Goal: Information Seeking & Learning: Learn about a topic

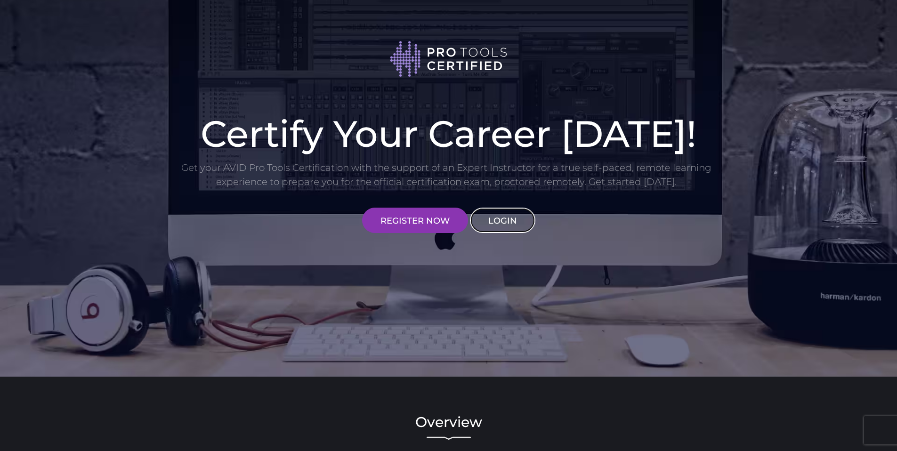
click at [504, 229] on link "LOGIN" at bounding box center [502, 220] width 65 height 25
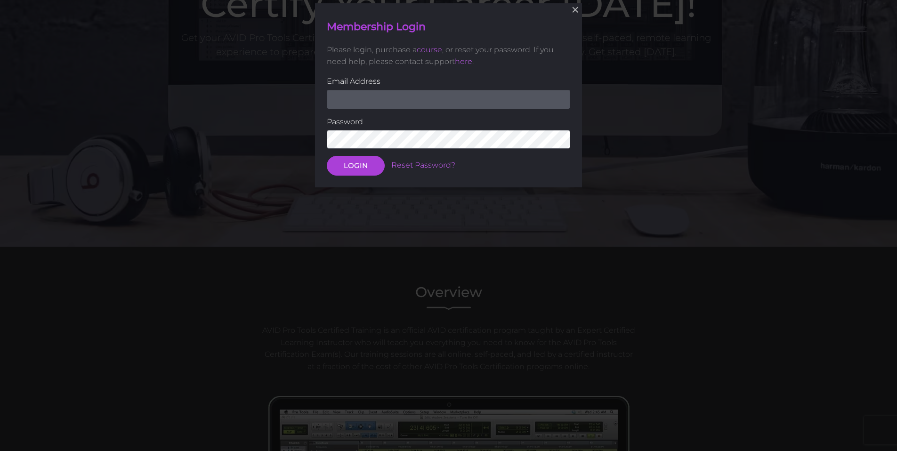
scroll to position [130, 0]
click at [476, 98] on input "email" at bounding box center [448, 98] width 243 height 19
type input "J"
type input "[EMAIL_ADDRESS][DOMAIN_NAME]"
click at [327, 156] on button "LOGIN" at bounding box center [356, 166] width 58 height 20
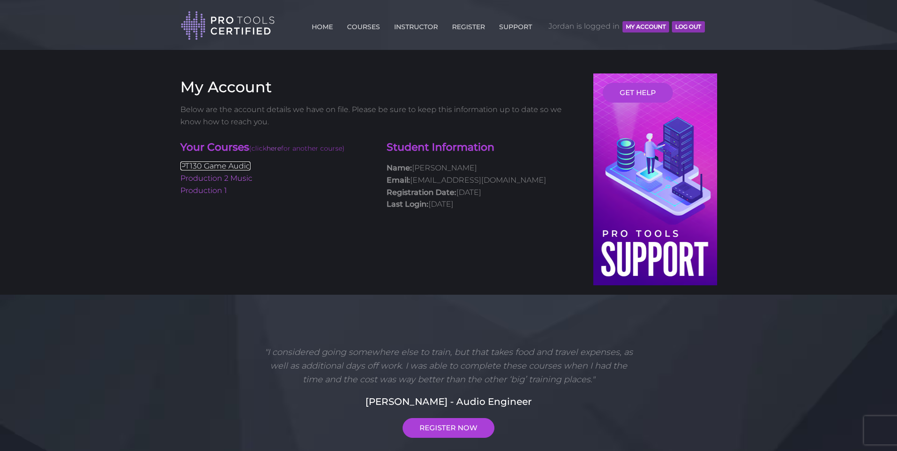
click at [239, 167] on link "PT130 Game Audio" at bounding box center [215, 165] width 70 height 9
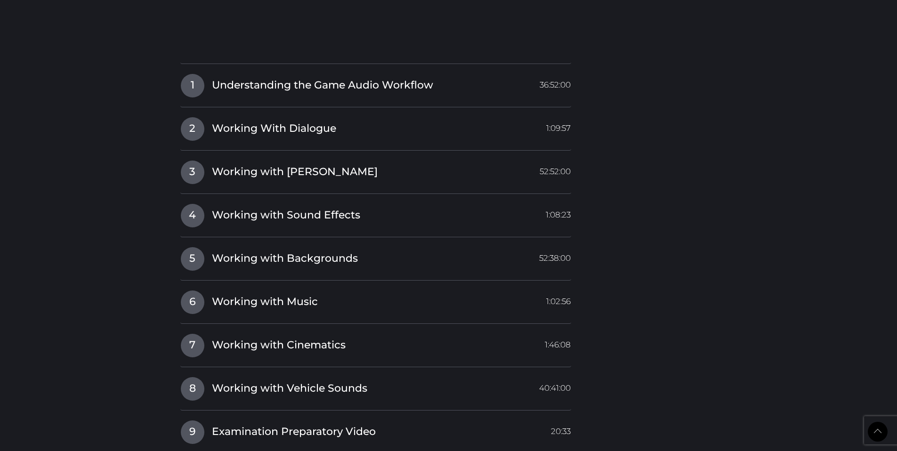
scroll to position [1129, 0]
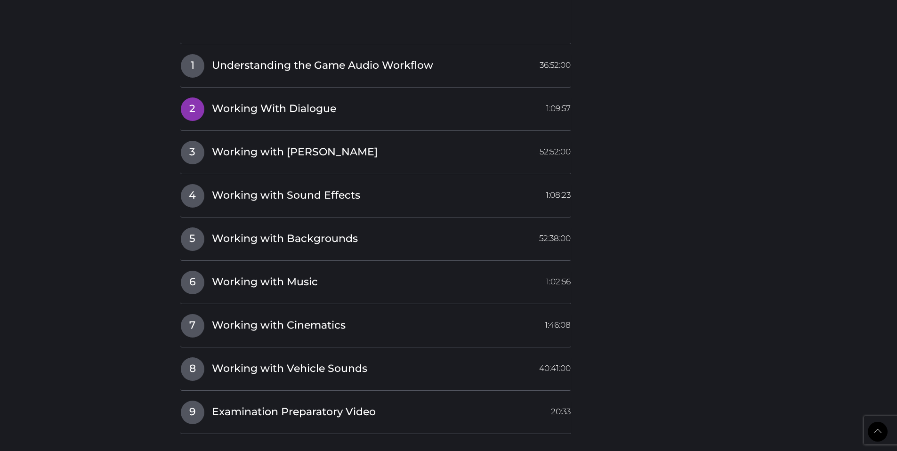
click at [265, 118] on h4 "2 Working With Dialogue 1:09:57" at bounding box center [375, 109] width 391 height 24
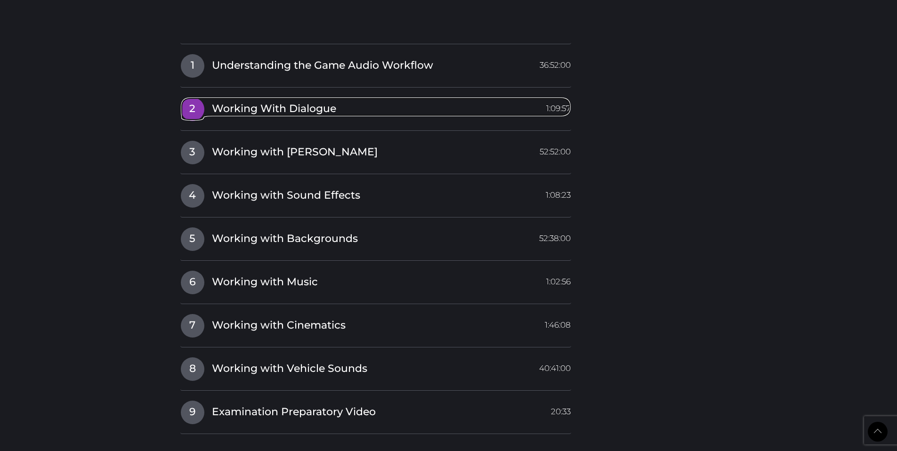
click at [195, 103] on span "2" at bounding box center [193, 109] width 24 height 24
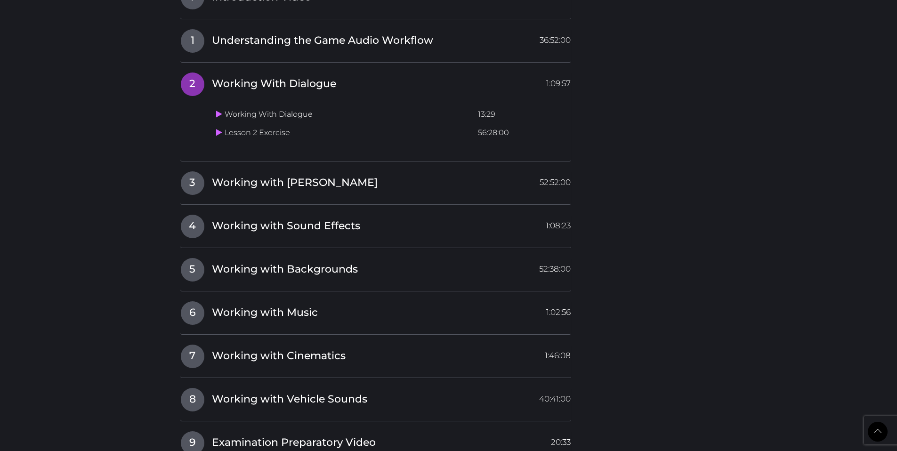
scroll to position [941, 0]
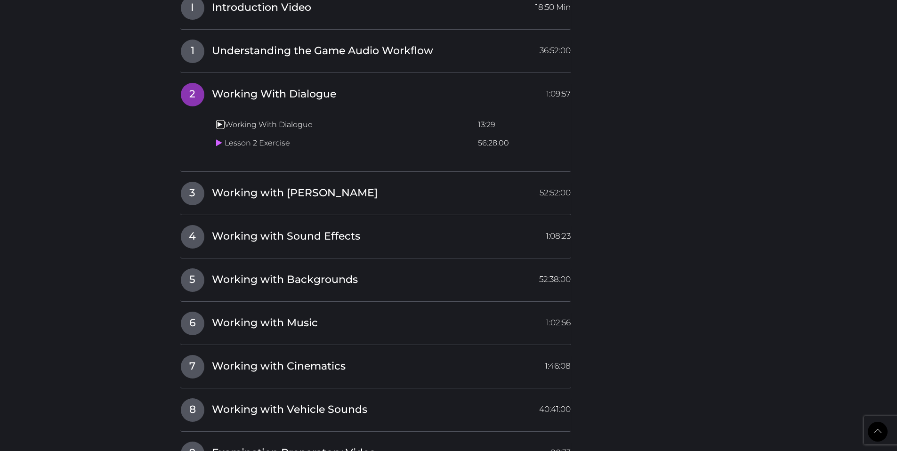
click at [220, 125] on icon at bounding box center [219, 124] width 6 height 8
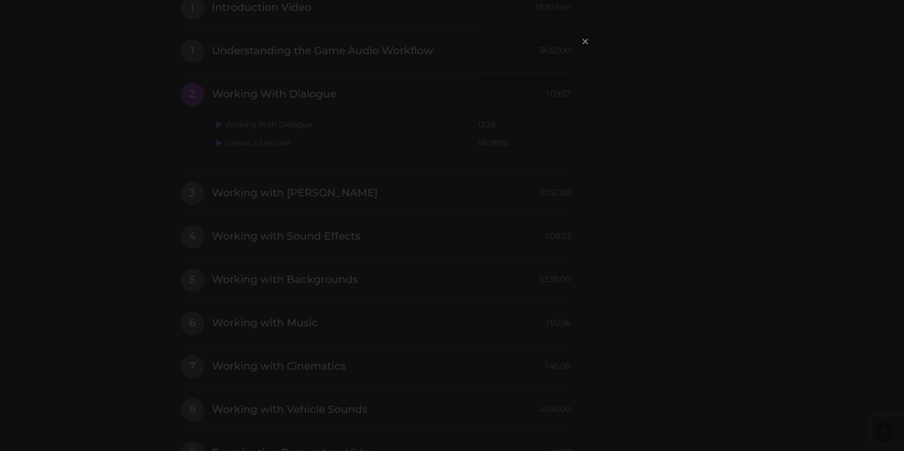
click at [586, 40] on span "×" at bounding box center [584, 41] width 9 height 20
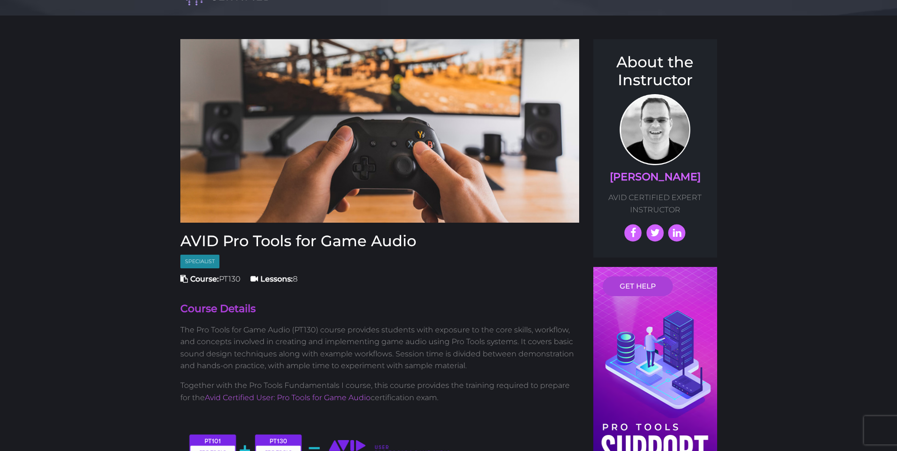
scroll to position [0, 0]
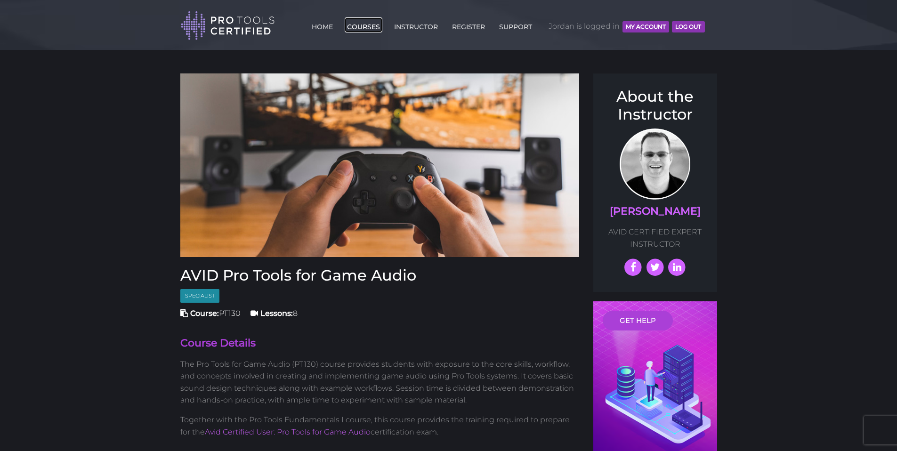
click at [365, 27] on link "COURSES" at bounding box center [363, 24] width 38 height 15
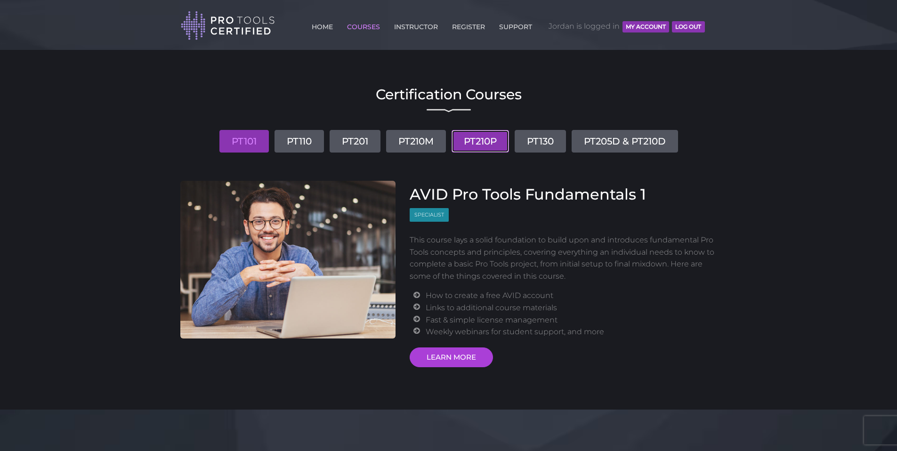
click at [500, 140] on link "PT210P" at bounding box center [479, 141] width 57 height 23
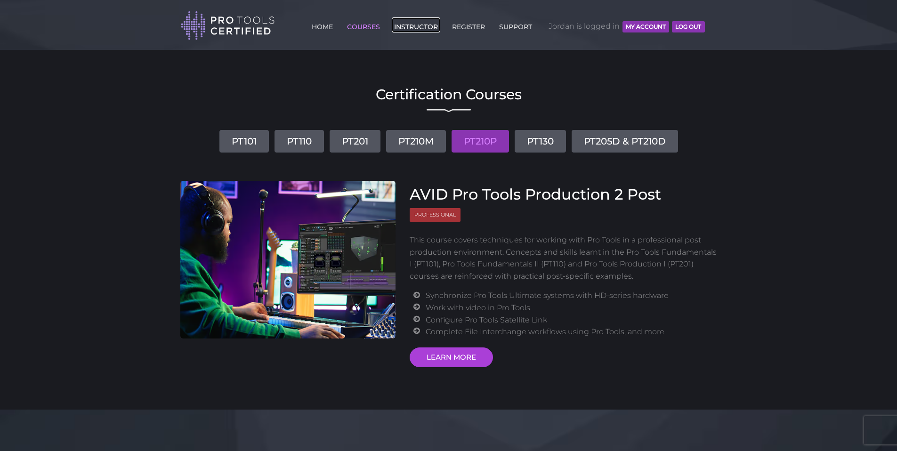
click at [408, 22] on link "INSTRUCTOR" at bounding box center [416, 24] width 48 height 15
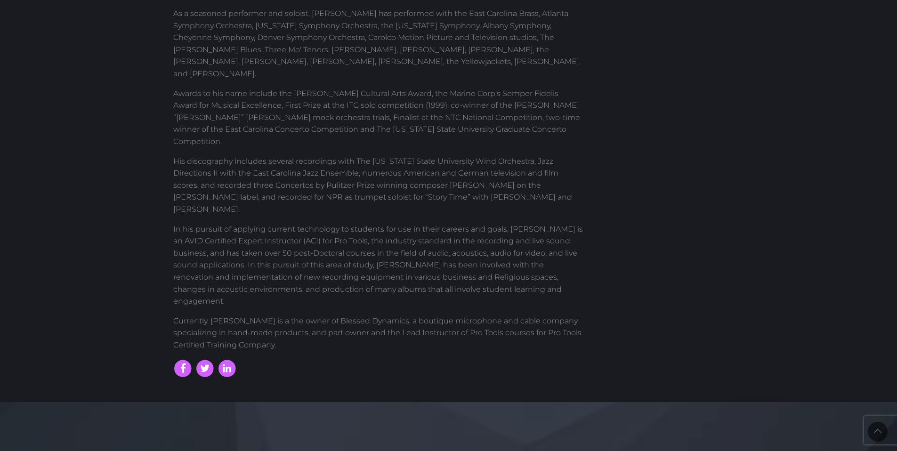
scroll to position [376, 0]
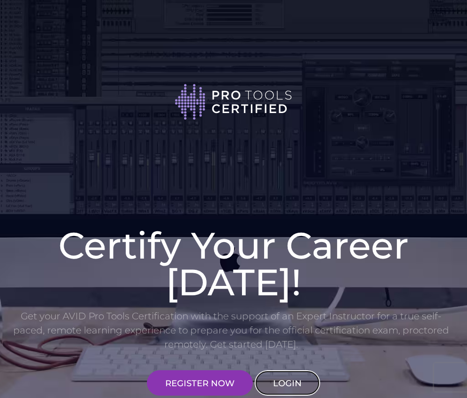
click at [290, 378] on link "LOGIN" at bounding box center [287, 382] width 65 height 25
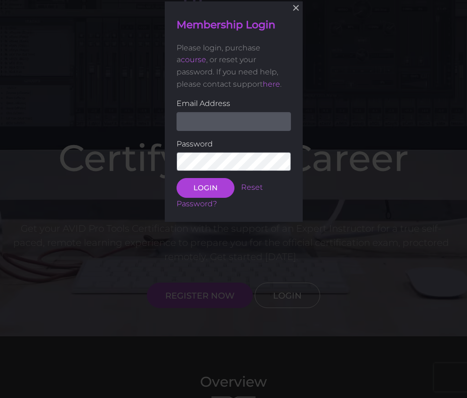
scroll to position [88, 0]
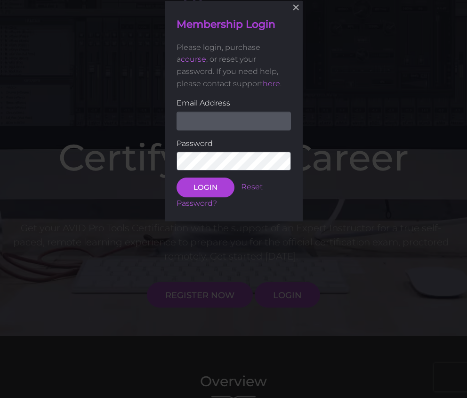
click at [253, 115] on input "email" at bounding box center [233, 120] width 114 height 19
type input "[EMAIL_ADDRESS][DOMAIN_NAME]"
click at [176, 177] on button "LOGIN" at bounding box center [205, 187] width 58 height 20
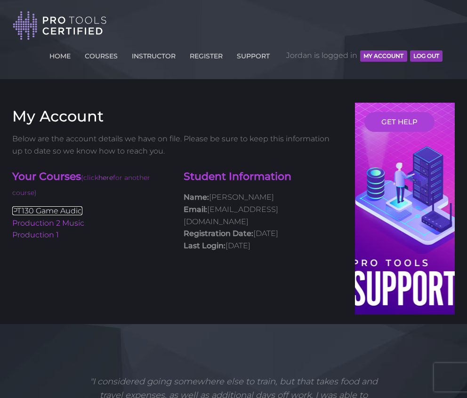
click at [75, 210] on link "PT130 Game Audio" at bounding box center [47, 210] width 70 height 9
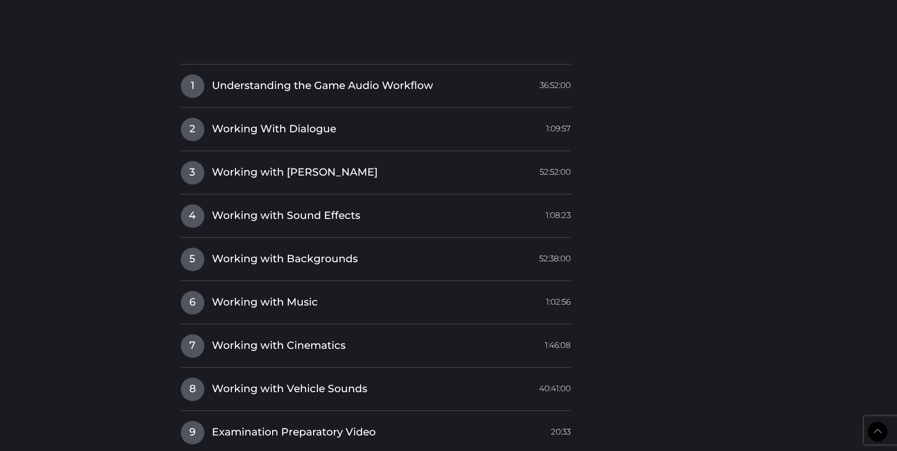
scroll to position [1111, 0]
click at [201, 132] on span "2" at bounding box center [193, 128] width 24 height 24
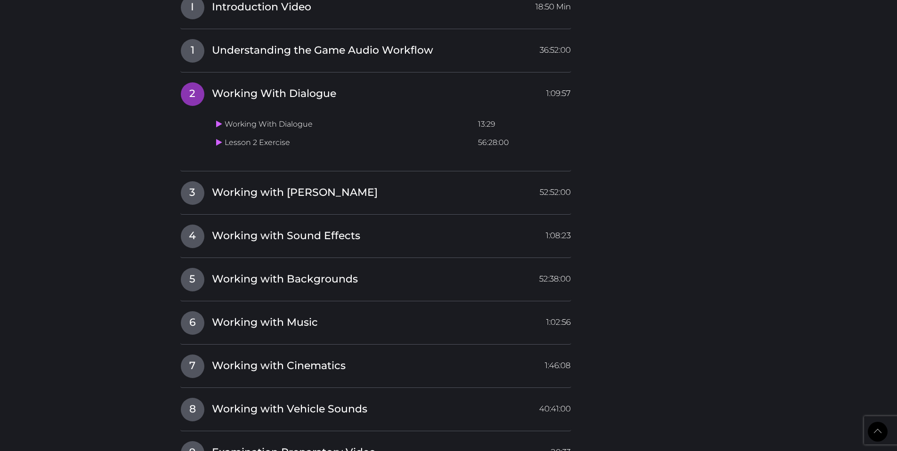
scroll to position [941, 0]
click at [220, 123] on icon at bounding box center [219, 124] width 6 height 8
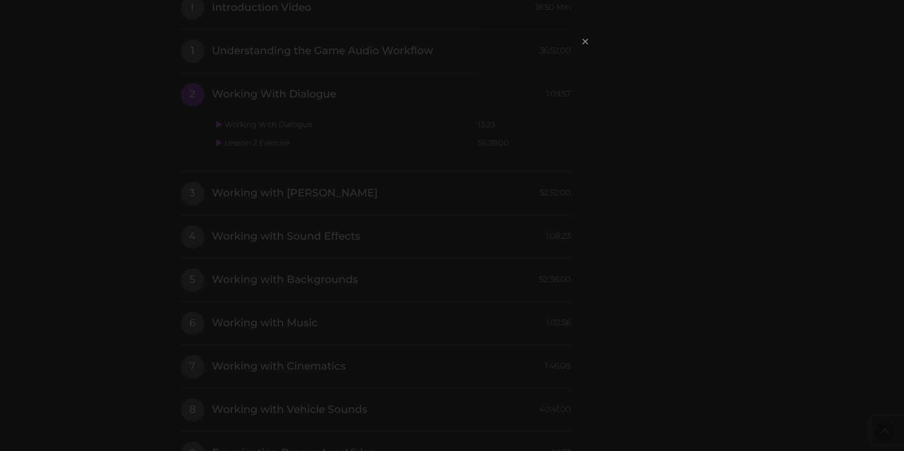
click at [466, 42] on span "×" at bounding box center [584, 41] width 9 height 20
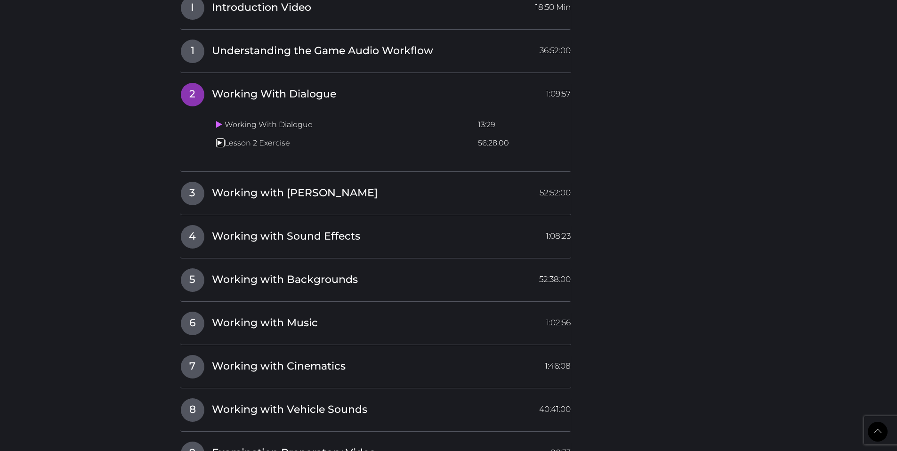
click at [220, 143] on icon at bounding box center [219, 143] width 6 height 8
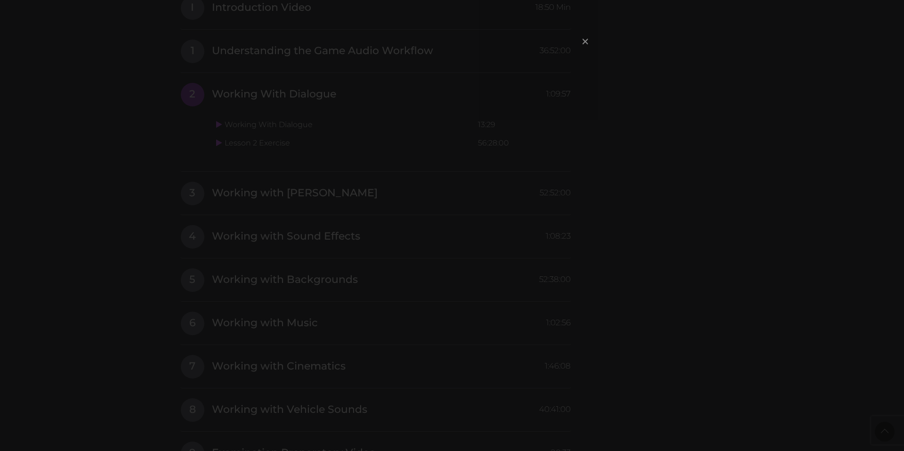
click at [466, 42] on span "×" at bounding box center [584, 41] width 9 height 20
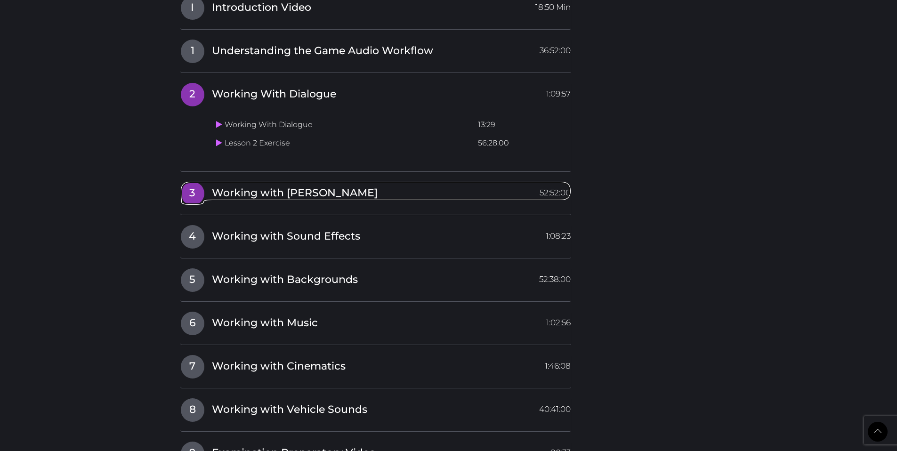
click at [230, 189] on span "Working with Foley" at bounding box center [295, 193] width 166 height 15
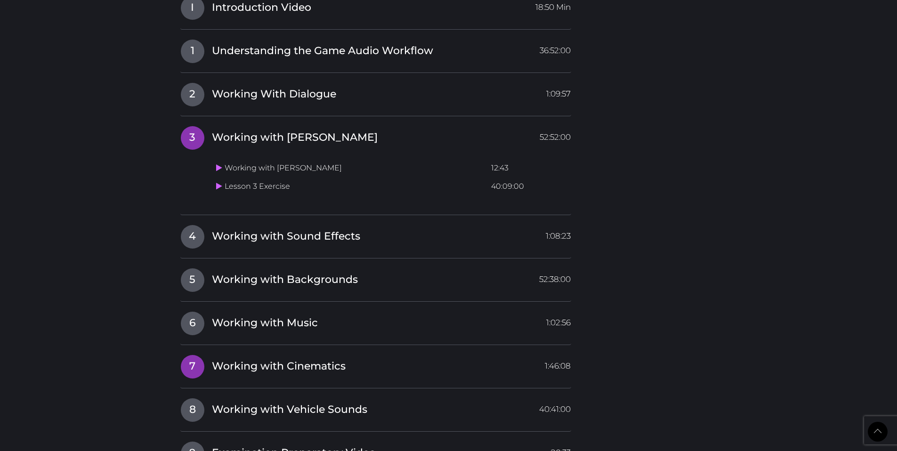
click at [272, 364] on span "Working with Cinematics" at bounding box center [279, 366] width 134 height 15
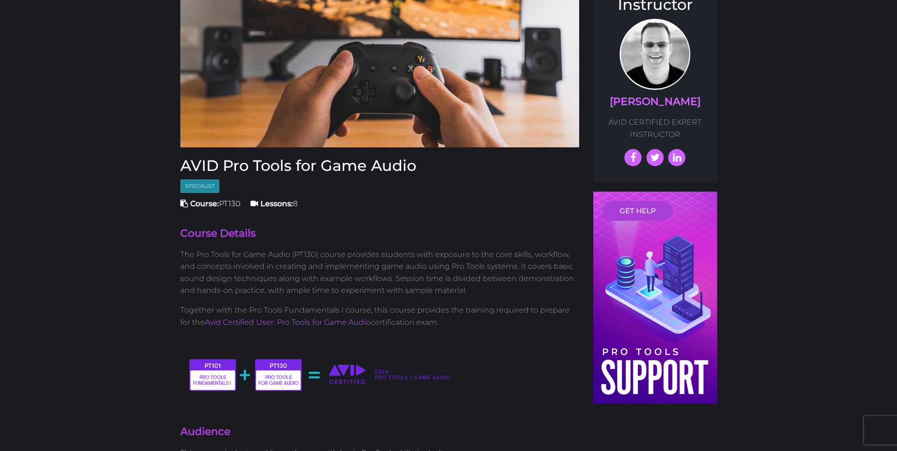
scroll to position [0, 0]
